Goal: Task Accomplishment & Management: Manage account settings

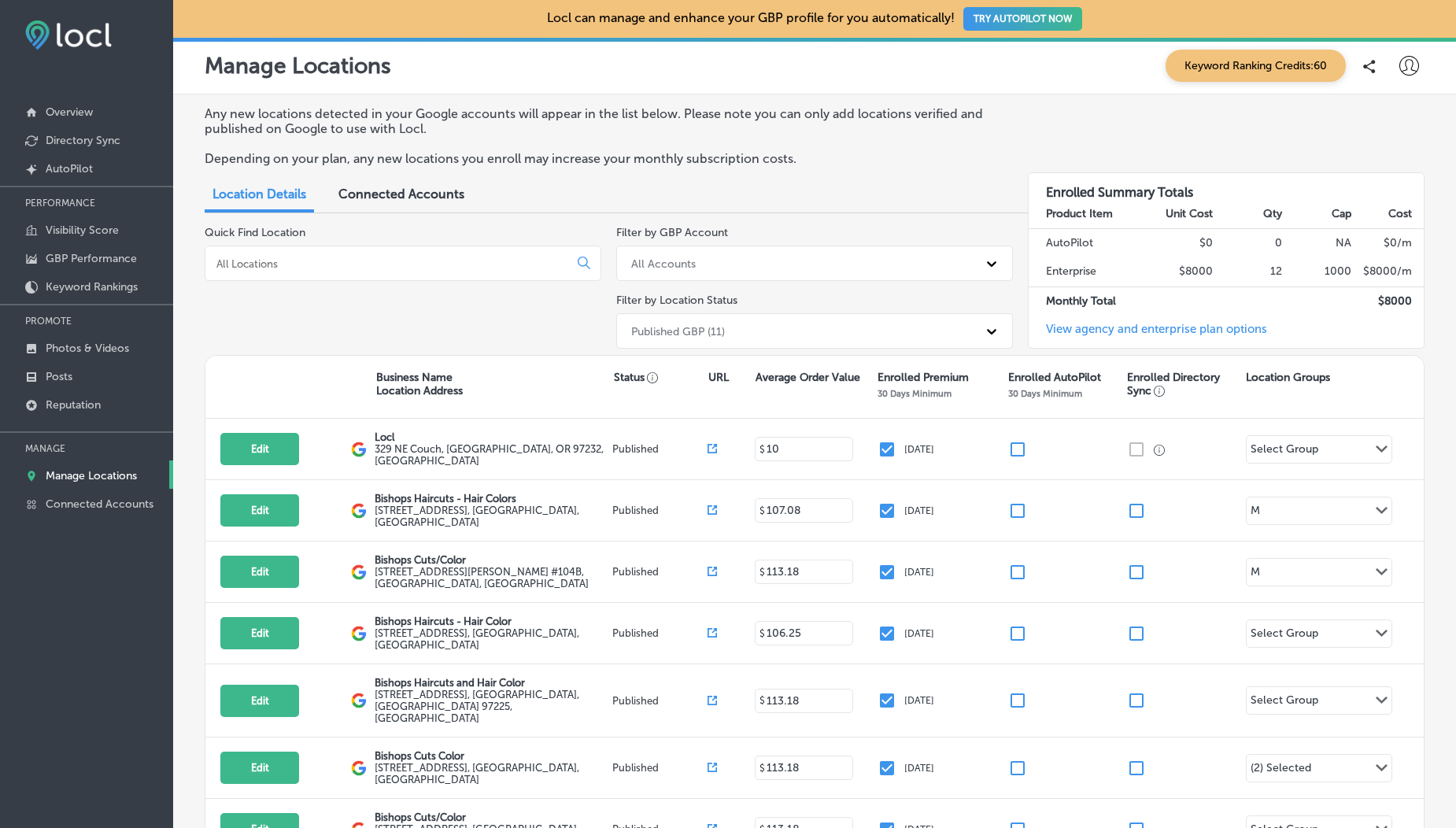
click at [1400, 60] on icon at bounding box center [1410, 66] width 20 height 20
click at [1376, 126] on p "My Account" at bounding box center [1392, 122] width 71 height 19
select select "US"
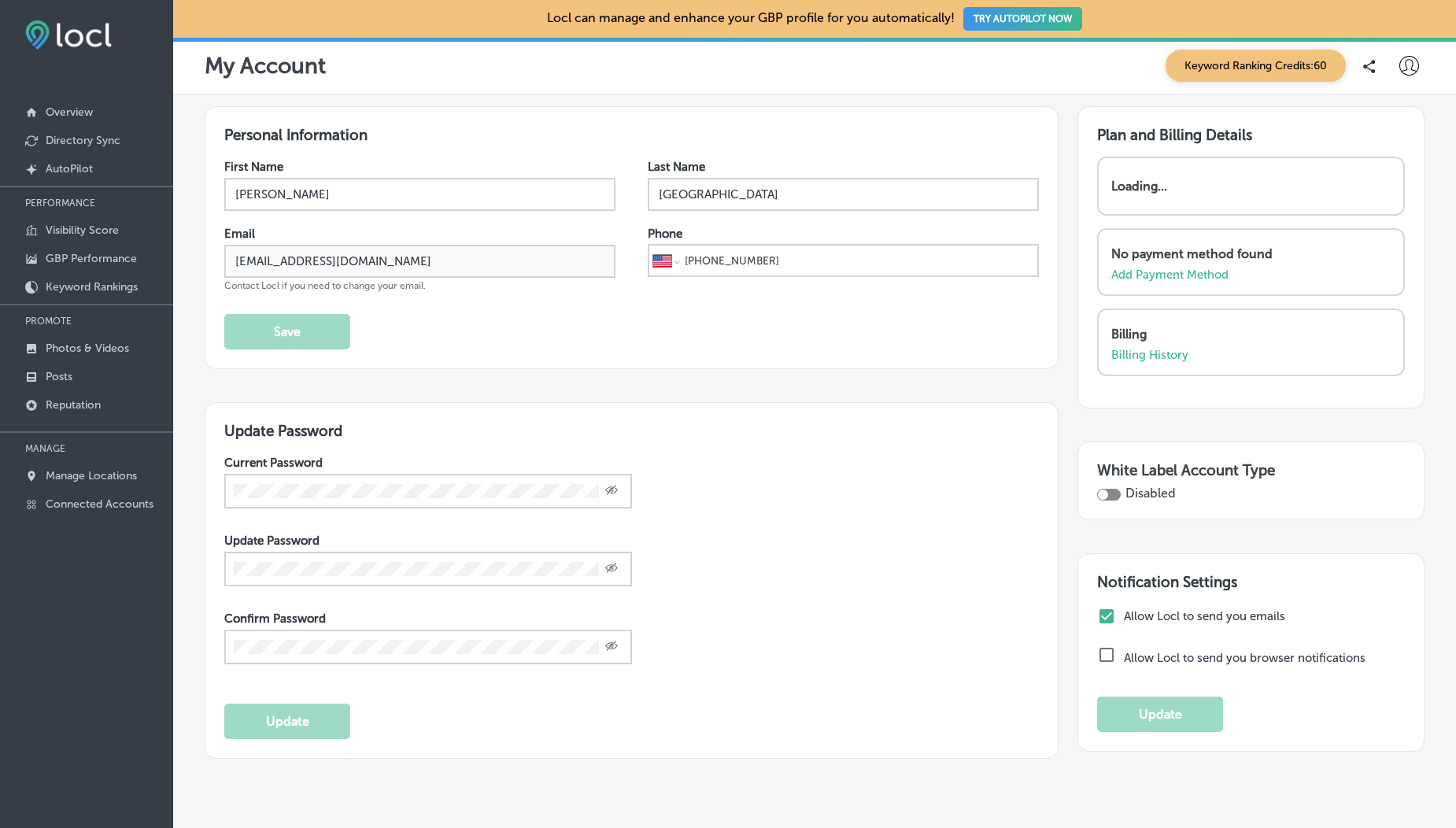
scroll to position [122, 0]
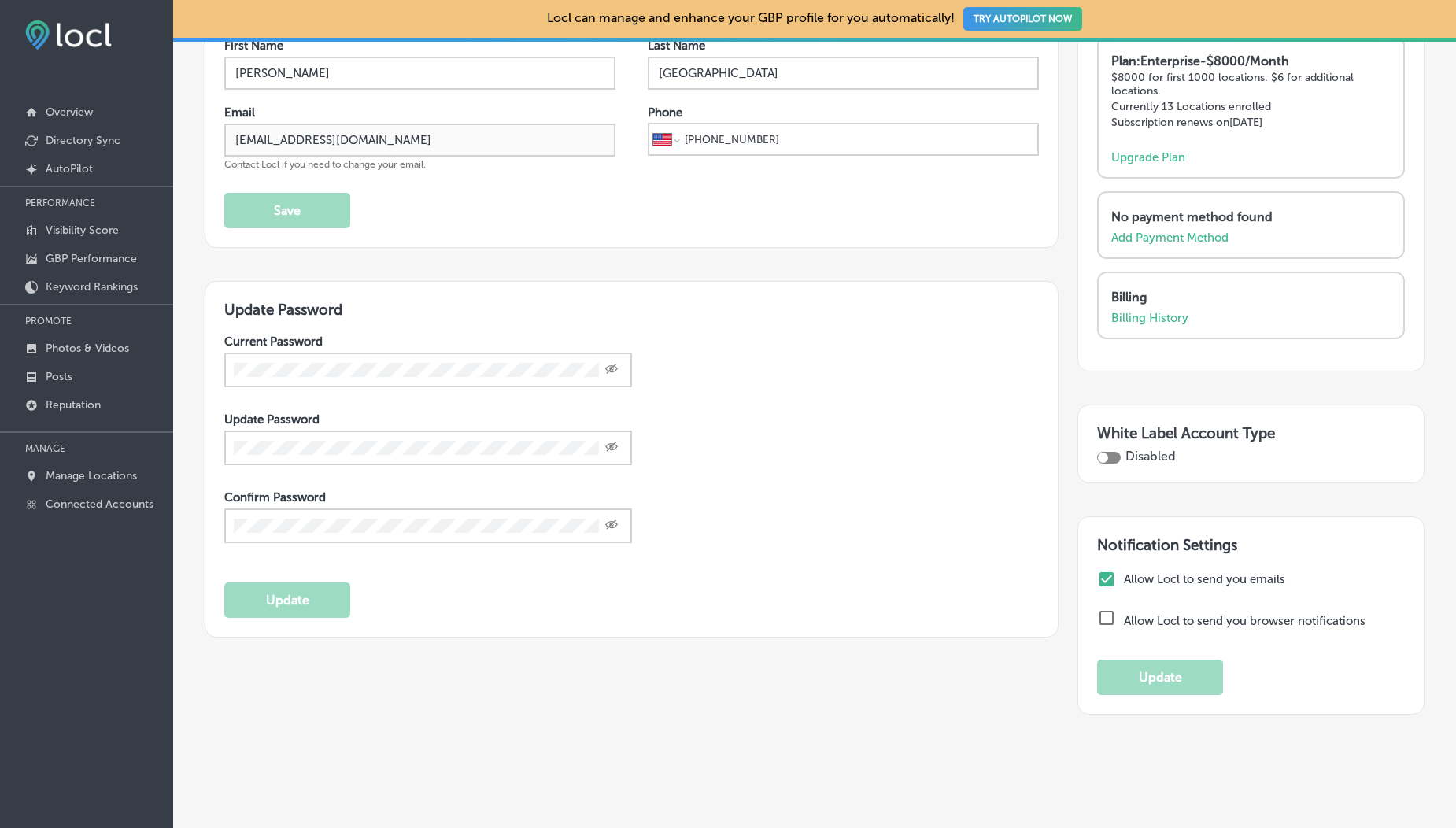
click at [1103, 452] on div at bounding box center [1109, 458] width 24 height 11
checkbox input "true"
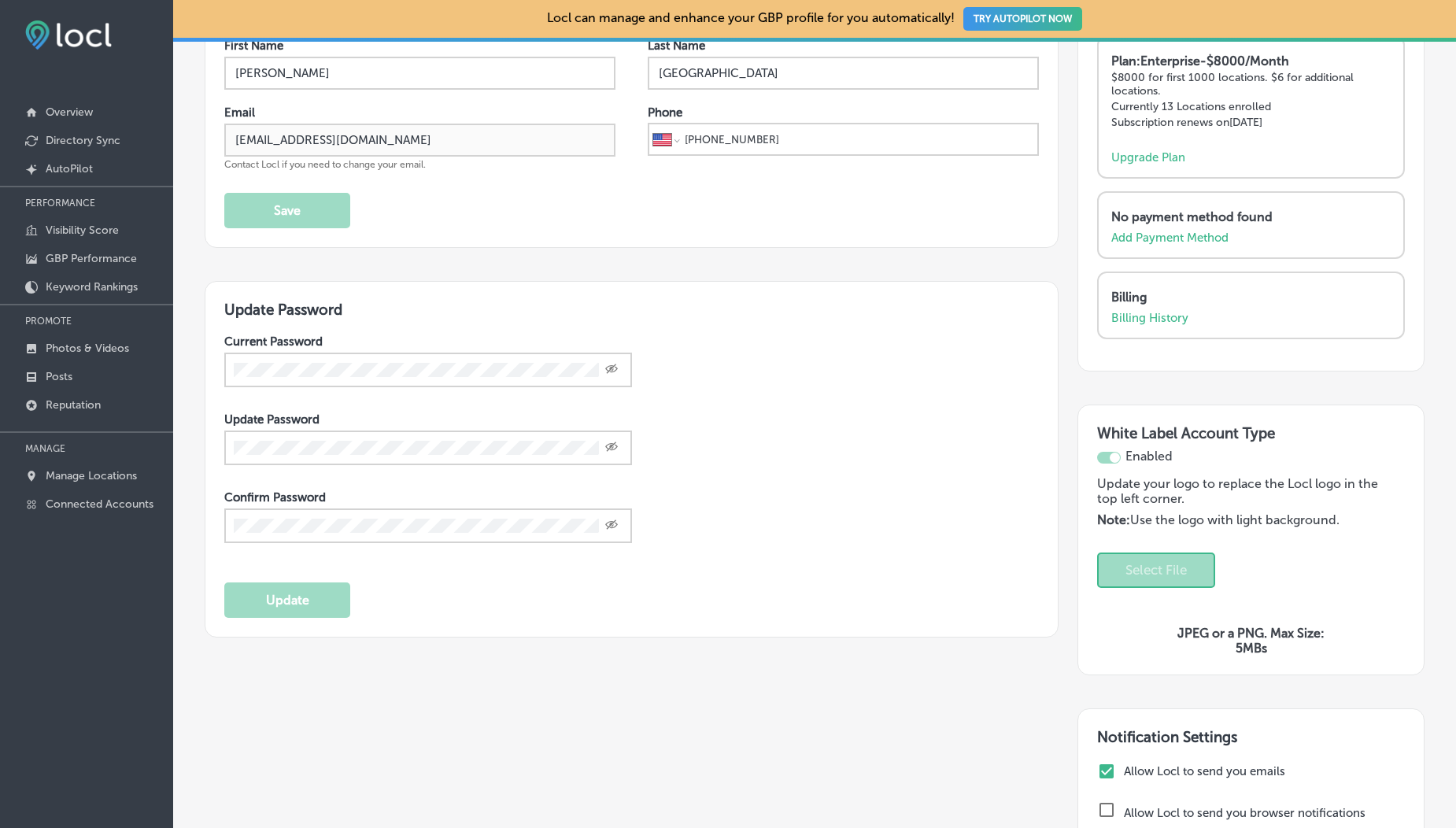
click at [1155, 552] on div "Drop your files here Select File" at bounding box center [1156, 569] width 118 height 35
select select "US"
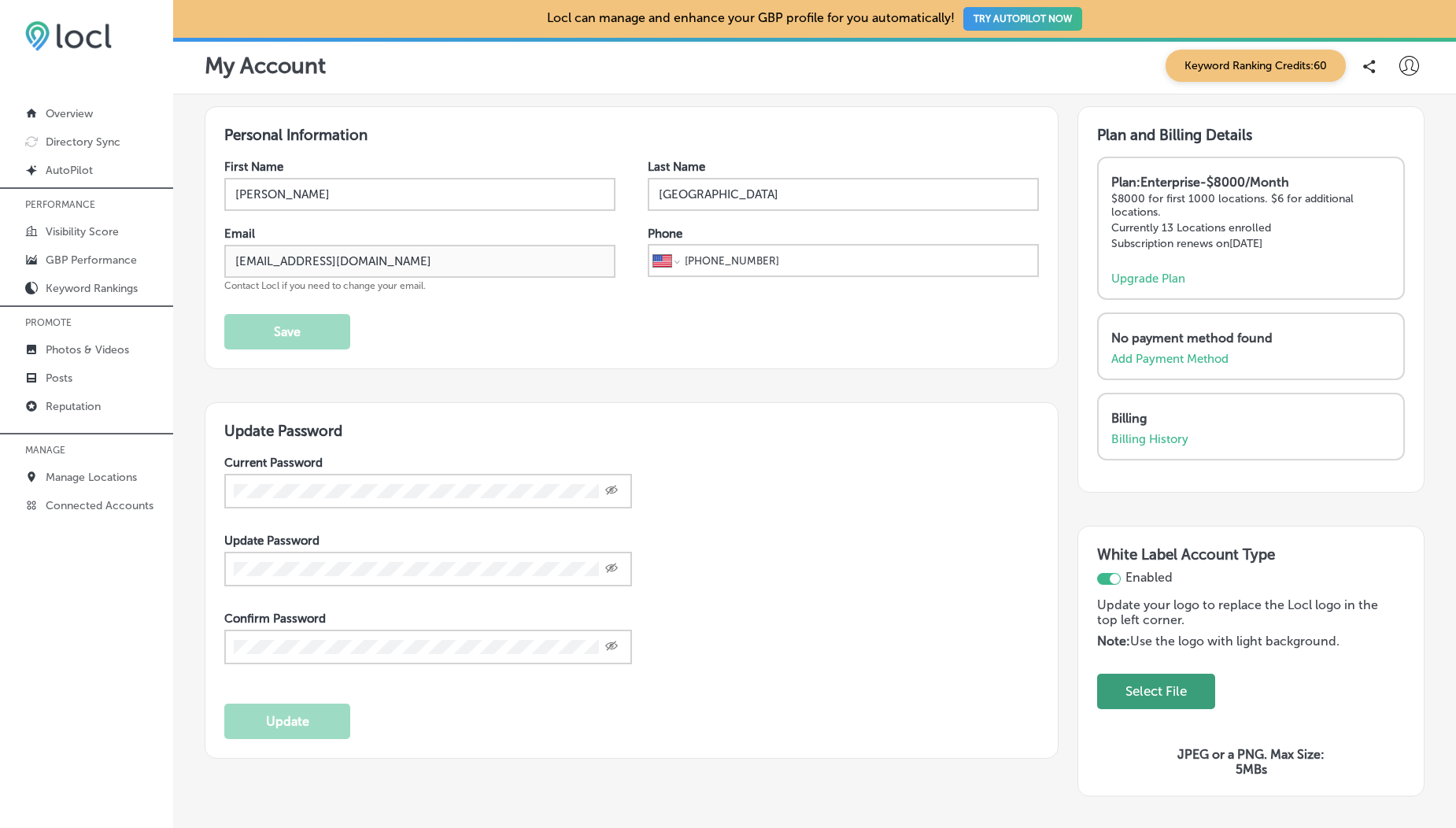
click at [1162, 675] on button "Select File" at bounding box center [1156, 692] width 80 height 33
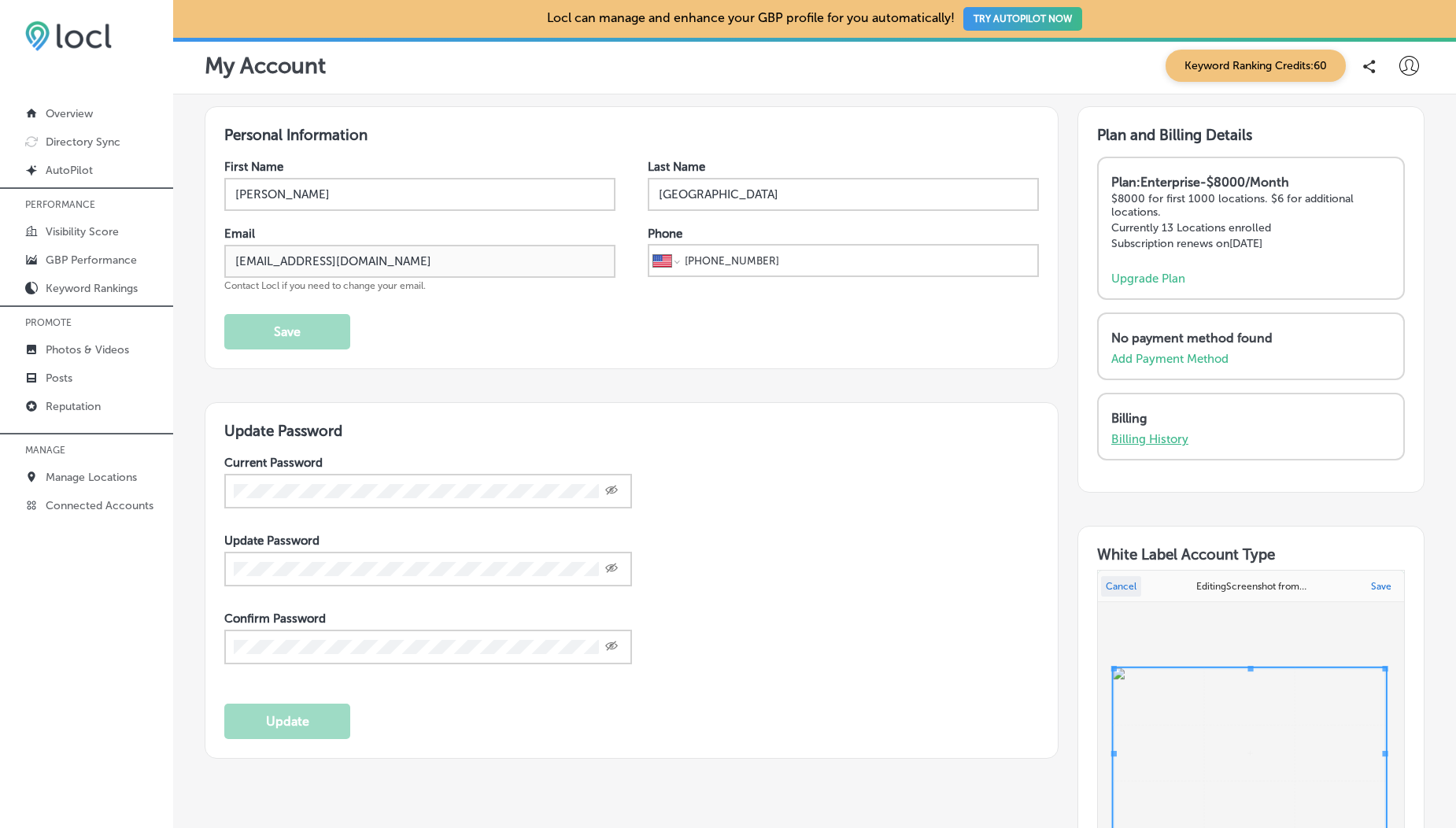
scroll to position [141, 0]
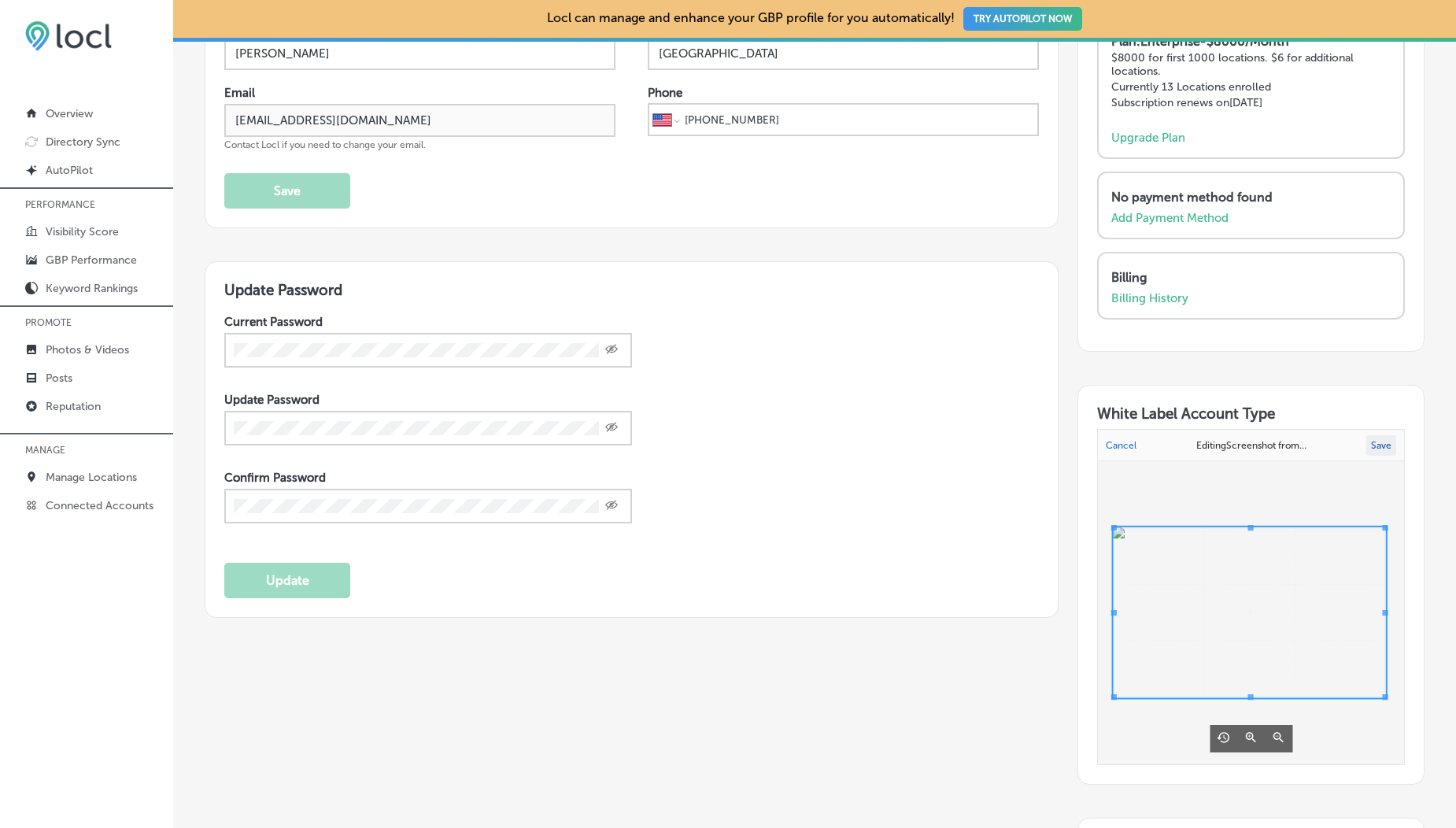
click at [1380, 436] on button "Save" at bounding box center [1381, 445] width 30 height 20
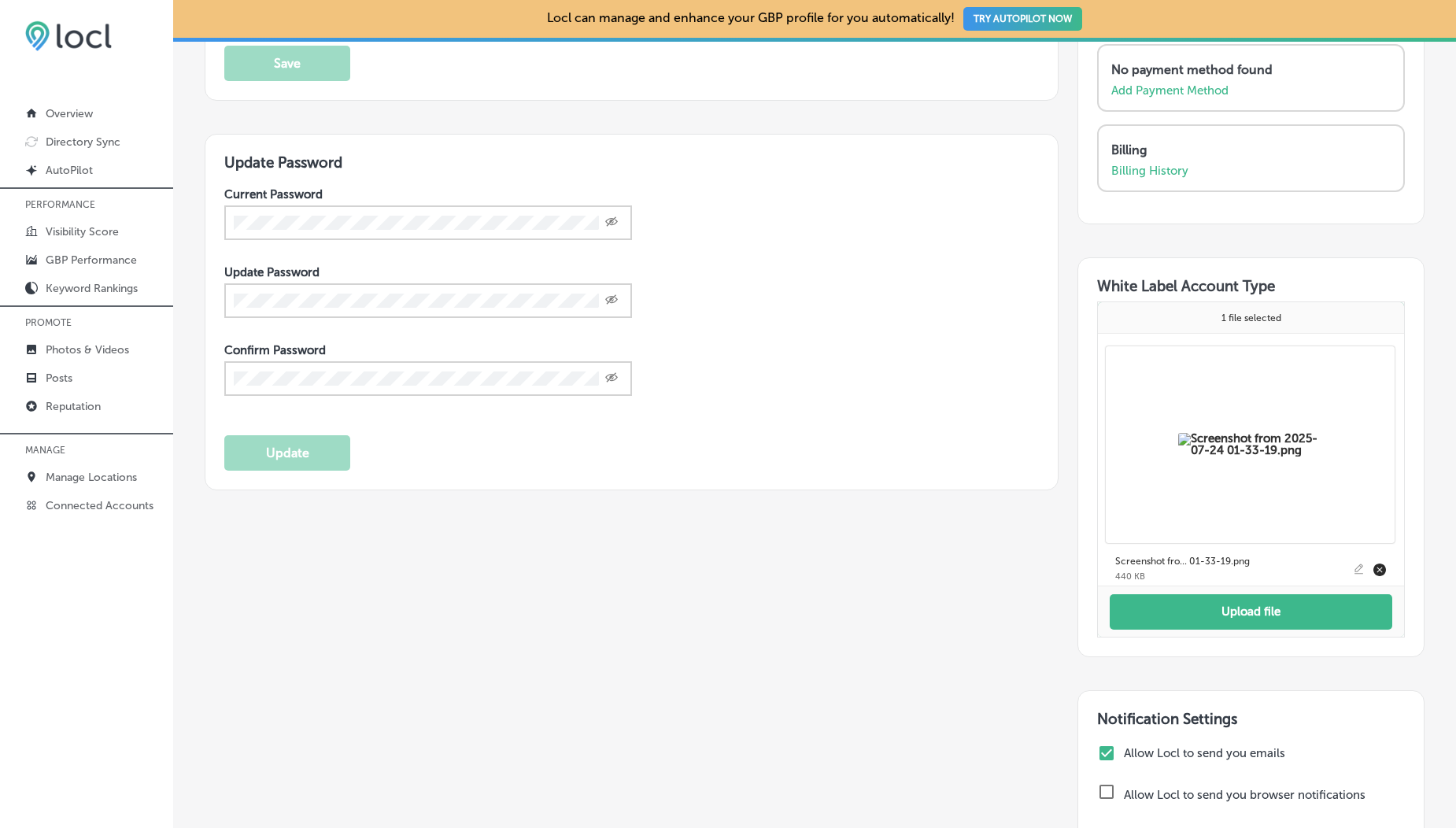
scroll to position [0, 0]
